Goal: Communication & Community: Answer question/provide support

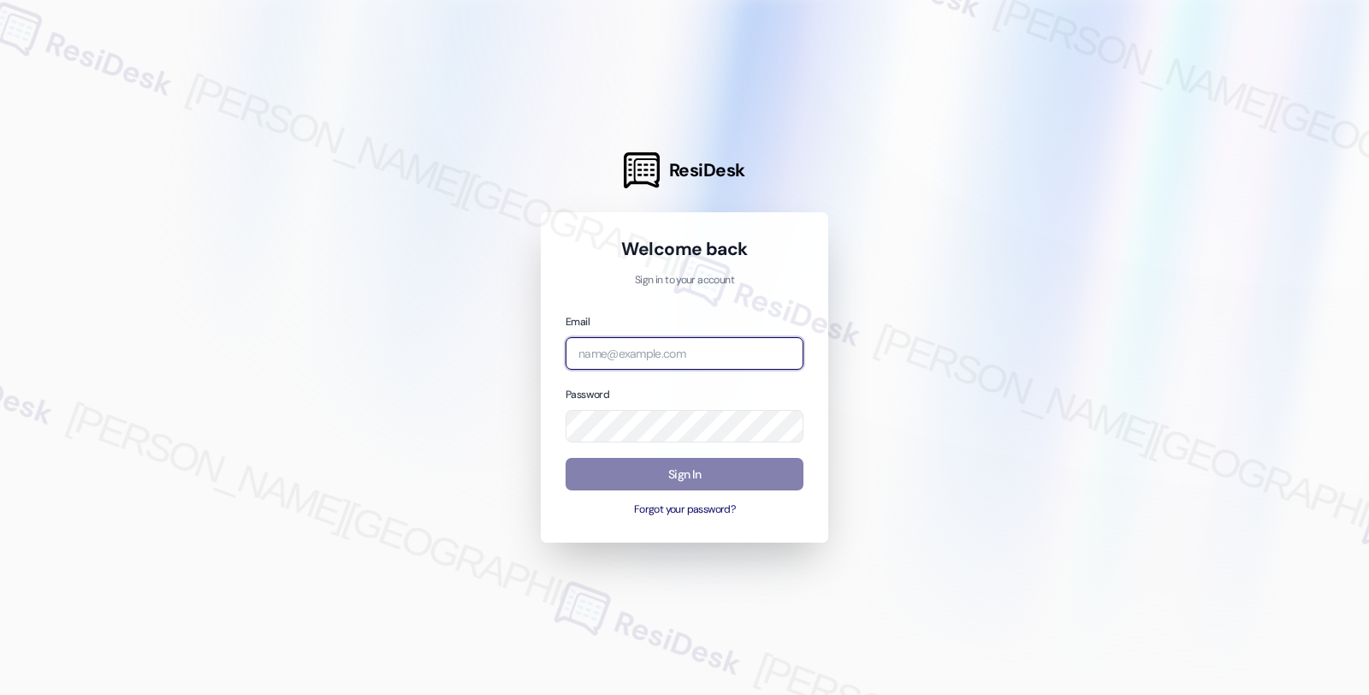
click at [602, 363] on input "email" at bounding box center [685, 353] width 238 height 33
type input "[EMAIL_ADDRESS][PERSON_NAME][DOMAIN_NAME]"
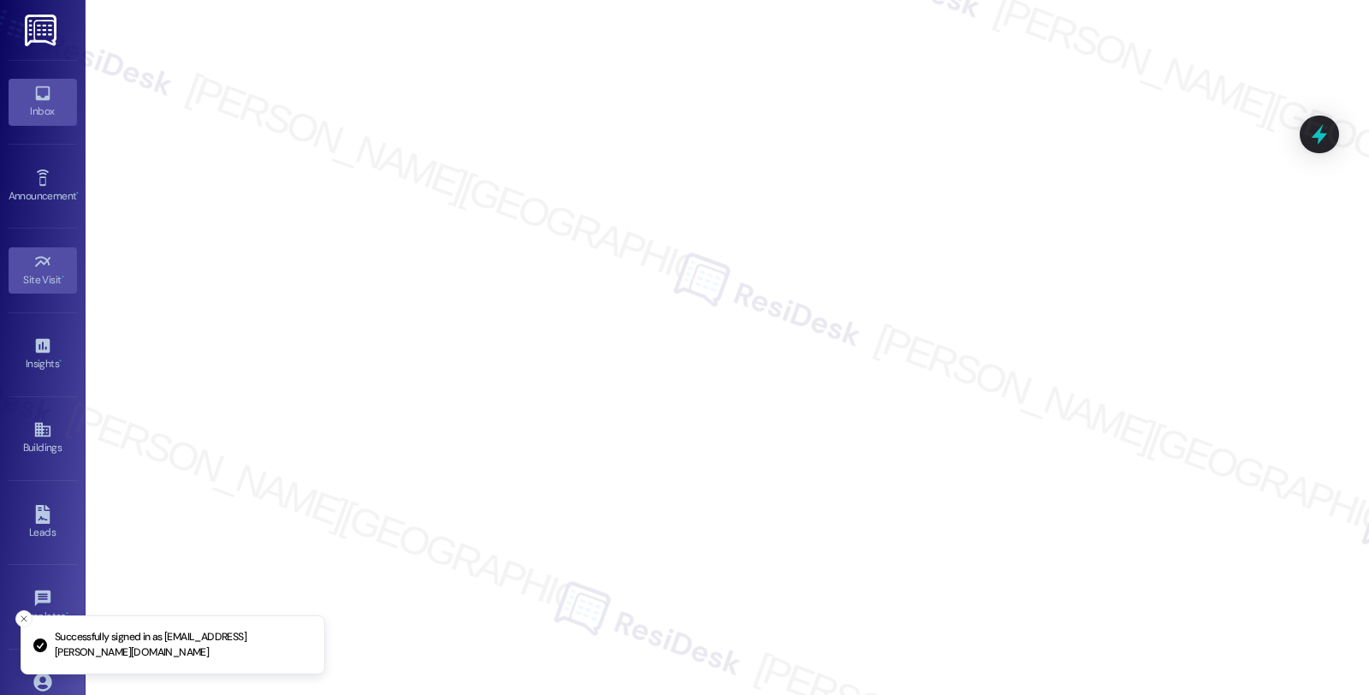
click at [49, 112] on div "Inbox" at bounding box center [43, 111] width 86 height 17
